Goal: Transaction & Acquisition: Purchase product/service

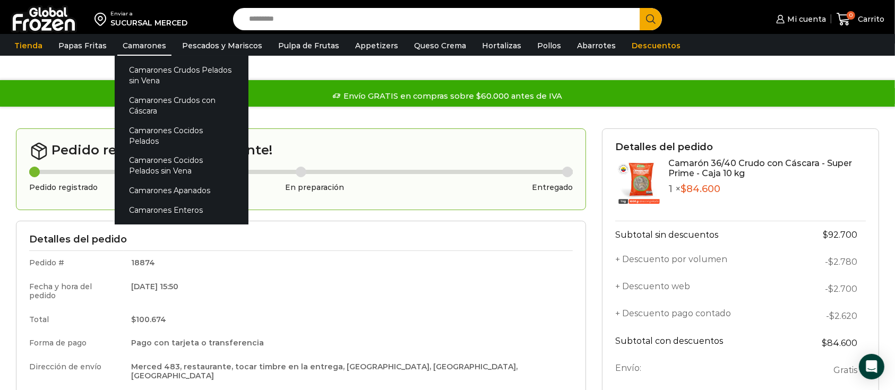
click at [136, 38] on link "Camarones" at bounding box center [144, 46] width 54 height 20
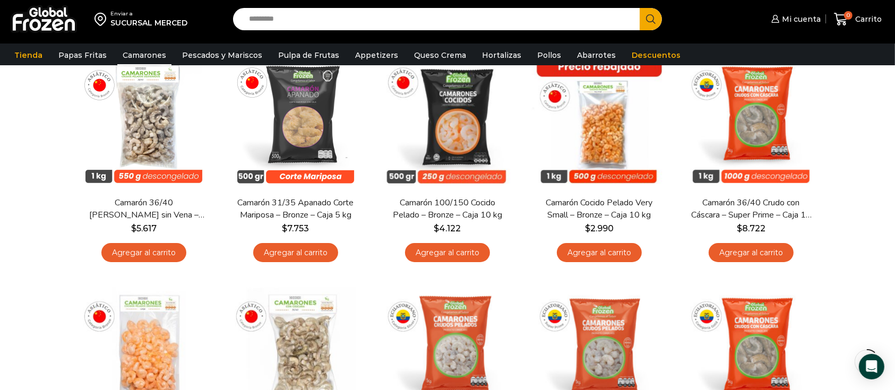
scroll to position [120, 0]
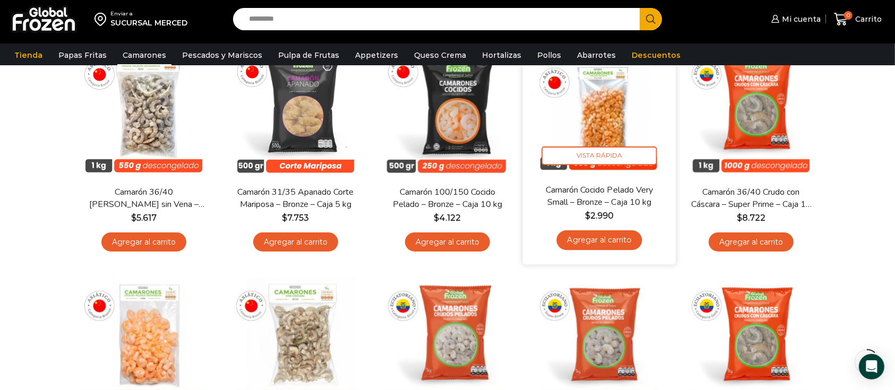
click at [587, 200] on link "Camarón Cocido Pelado Very Small – Bronze – Caja 10 kg" at bounding box center [599, 196] width 123 height 25
